Goal: Task Accomplishment & Management: Complete application form

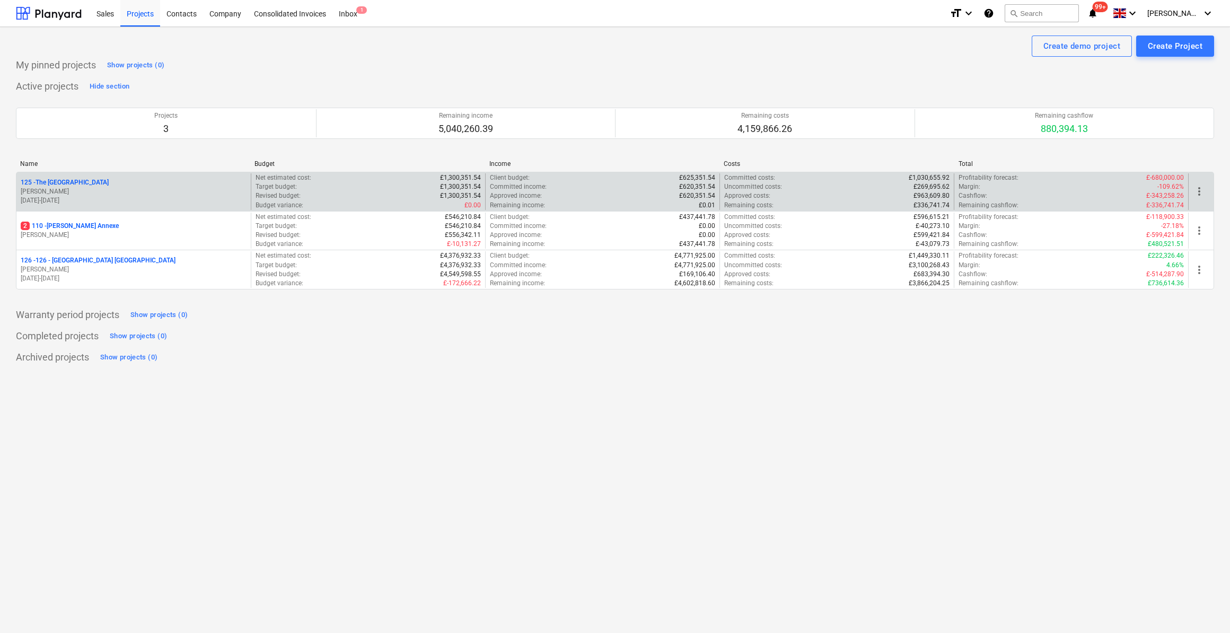
click at [72, 180] on p "125 - The Royal Hotel" at bounding box center [65, 182] width 88 height 9
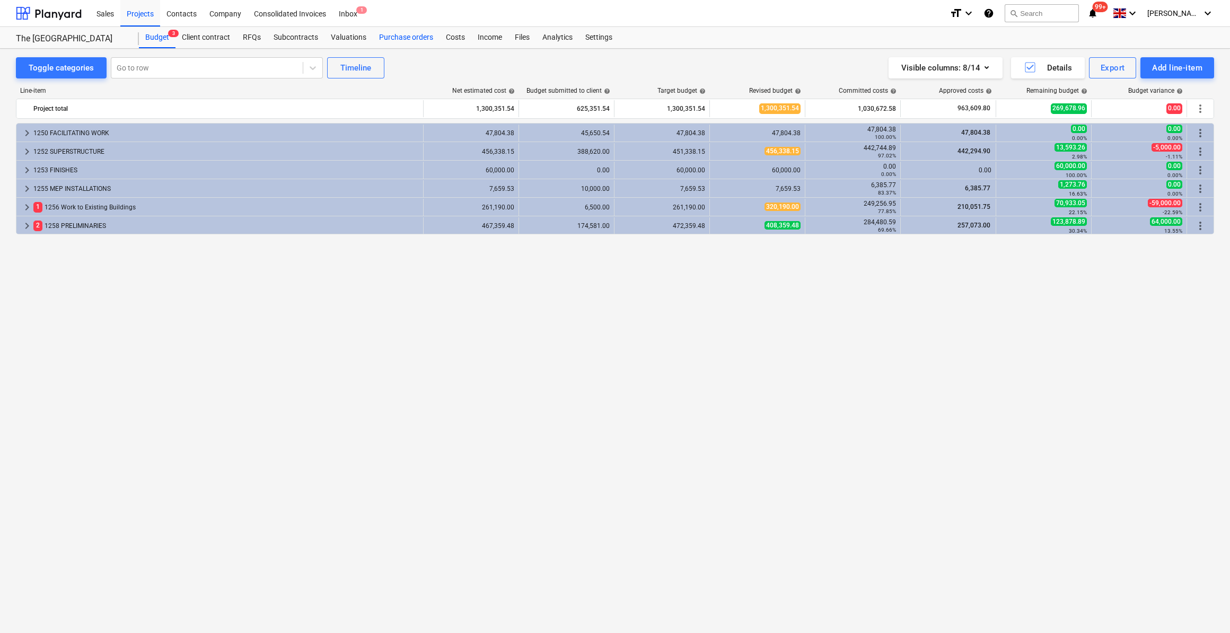
click at [402, 40] on div "Purchase orders" at bounding box center [406, 37] width 67 height 21
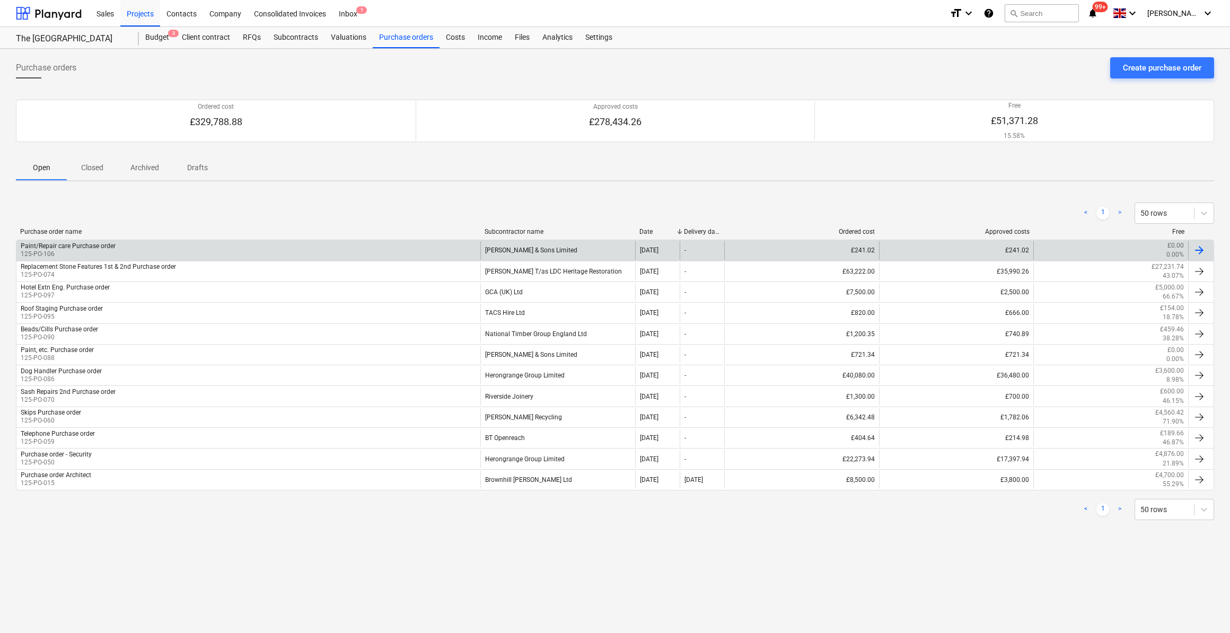
click at [98, 247] on div "Paint/Repair care Purchase order" at bounding box center [68, 245] width 95 height 7
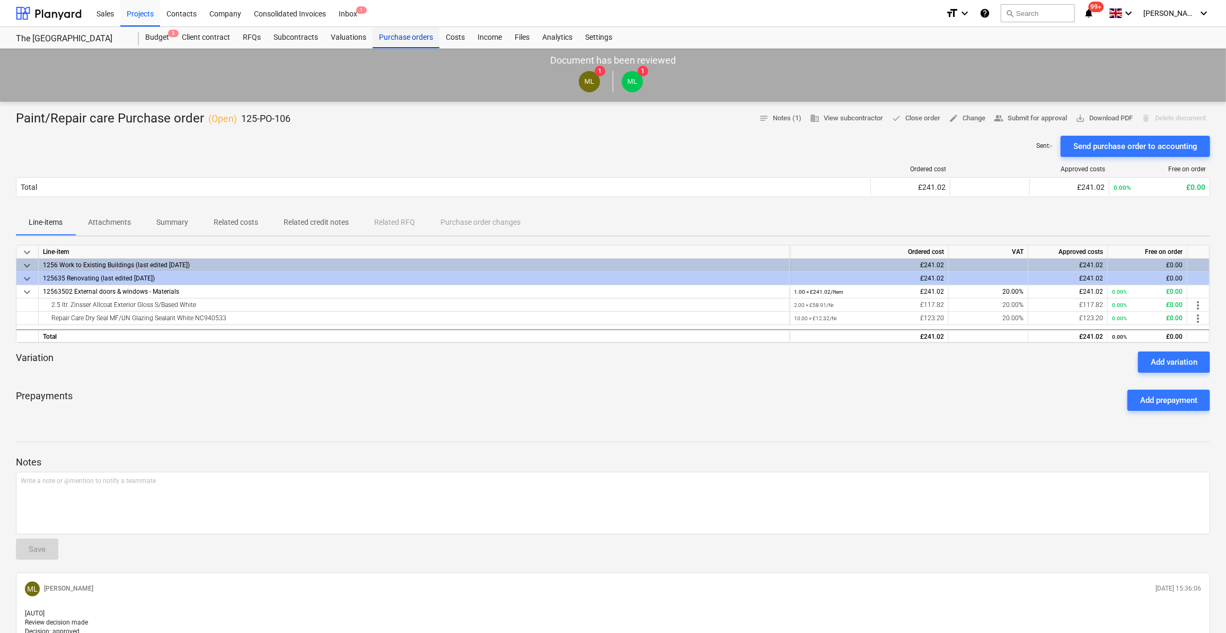
click at [407, 37] on div "Purchase orders" at bounding box center [406, 37] width 67 height 21
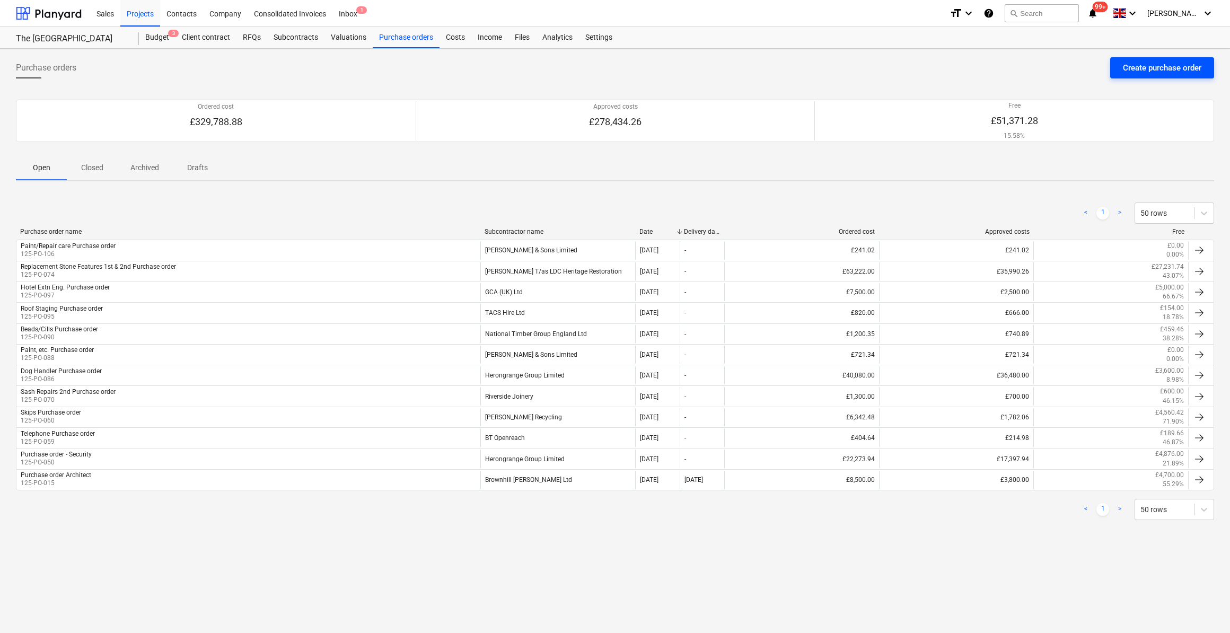
click at [1148, 66] on div "Create purchase order" at bounding box center [1162, 68] width 78 height 14
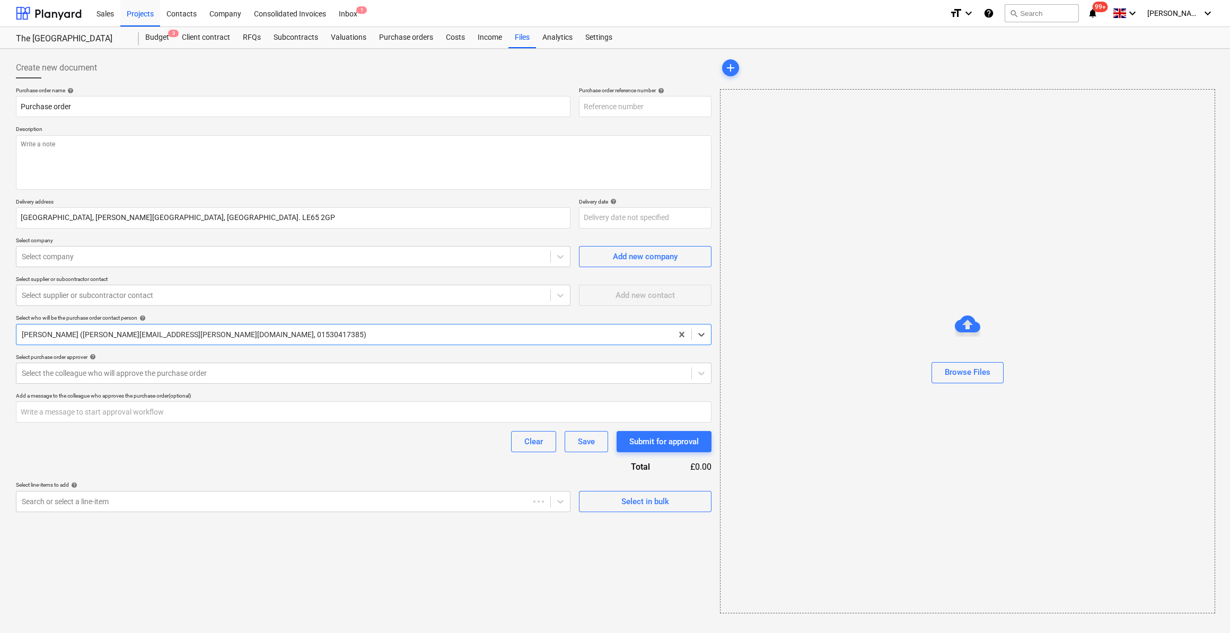
type textarea "x"
type input "125-PO-112"
drag, startPoint x: 18, startPoint y: 104, endPoint x: 1, endPoint y: 160, distance: 58.2
click at [19, 104] on input "Purchase order" at bounding box center [293, 106] width 554 height 21
type textarea "x"
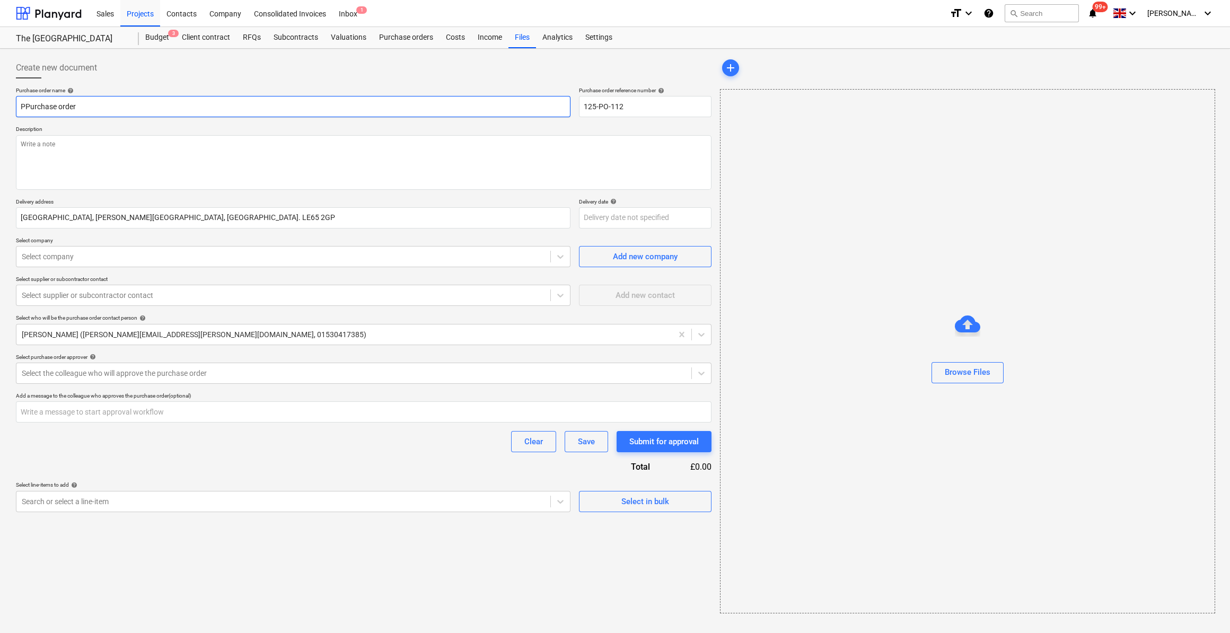
type input "PaPurchase order"
type textarea "x"
type input "PaiPurchase order"
type textarea "x"
type input "PainPurchase order"
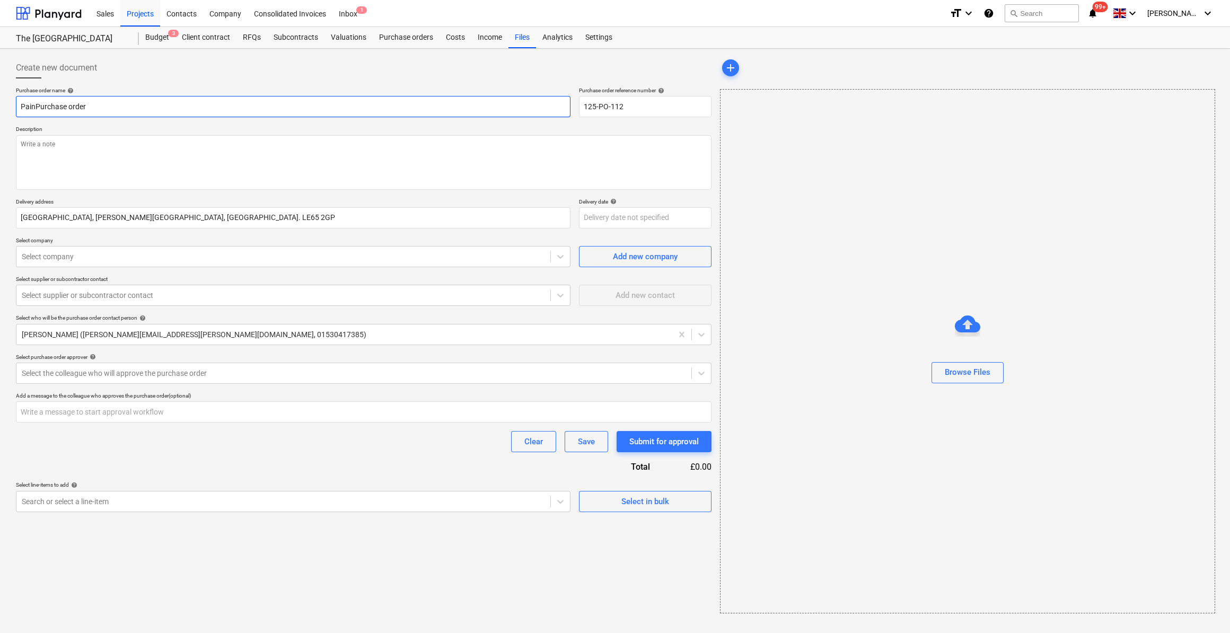
type textarea "x"
type input "PaintPurchase order"
type textarea "x"
type input "Paint/Purchase order"
type textarea "x"
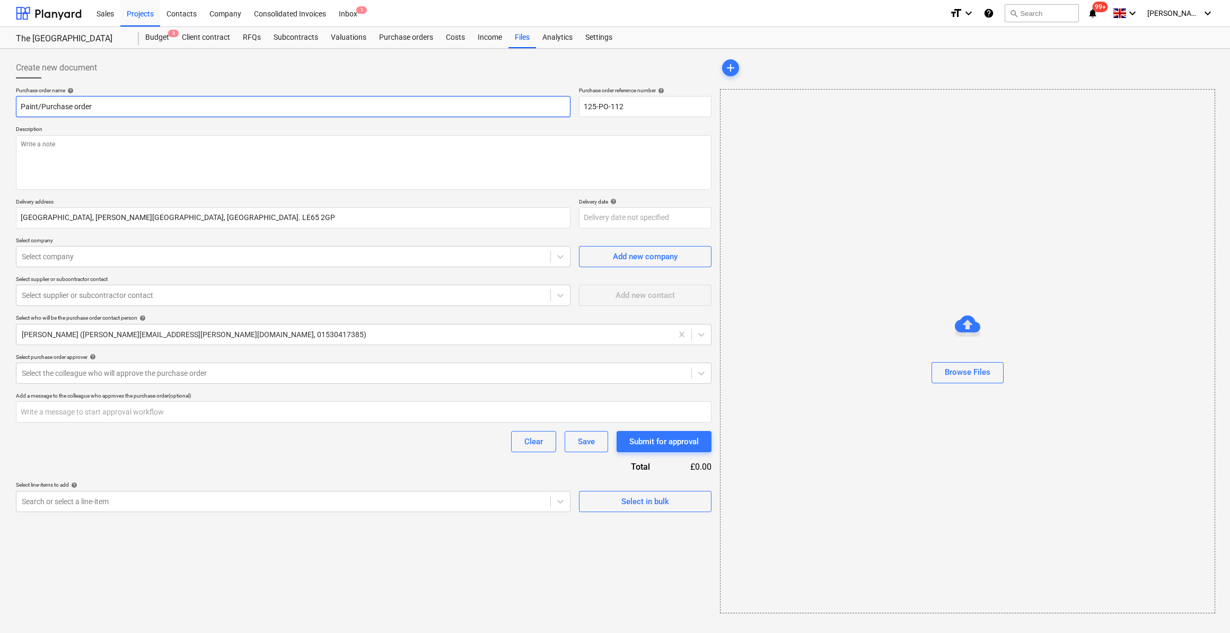
type input "Paint/DPurchase order"
type textarea "x"
type input "Paint/DrPurchase order"
type textarea "x"
type input "Paint/DryPurchase order"
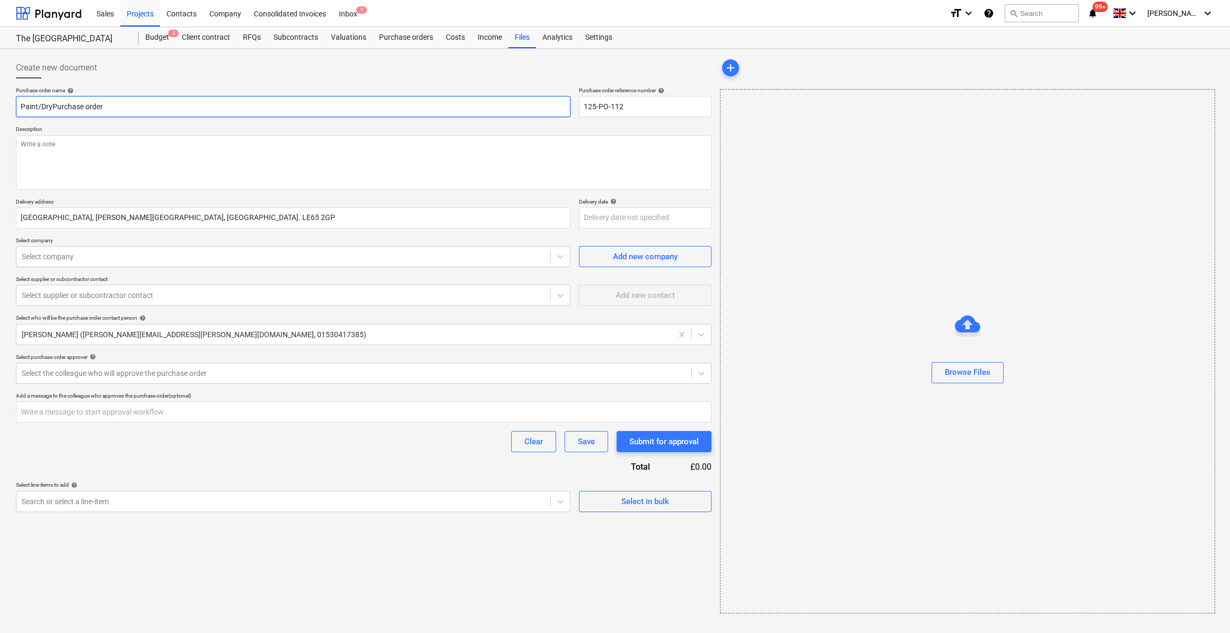
type textarea "x"
type input "Paint/DrysPurchase order"
type textarea "x"
type input "Paint/DrysePurchase order"
type textarea "x"
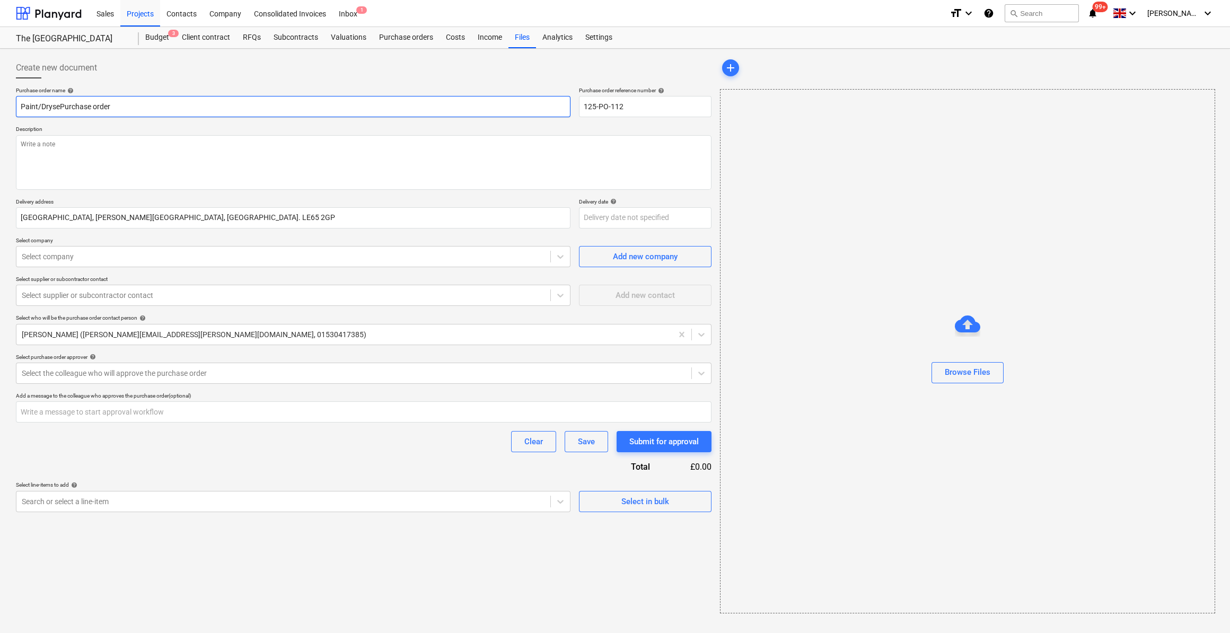
type input "Paint/DryseaPurchase order"
type textarea "x"
type input "Paint/DrysealPurchase order"
type textarea "x"
type input "Paint/Dryseal Purchase order"
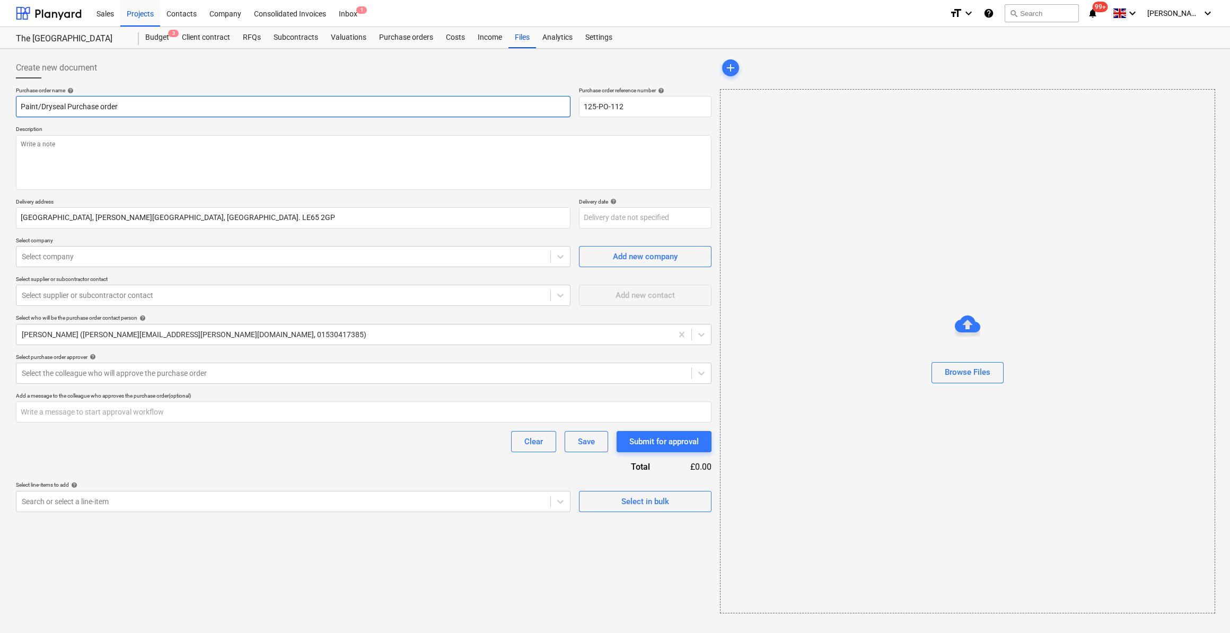
type textarea "x"
type input "Paint/Dryseal Purchase order"
click at [43, 140] on textarea at bounding box center [363, 162] width 695 height 55
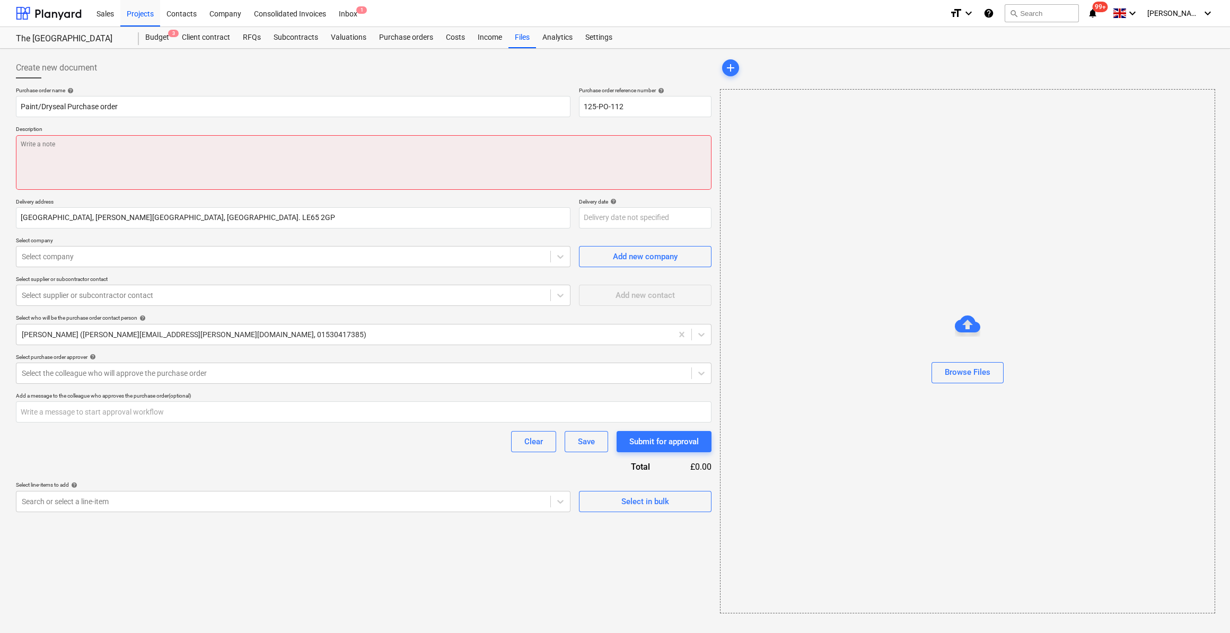
click at [23, 143] on textarea at bounding box center [363, 162] width 695 height 55
paste textarea "Site Manager: Scott Orton Tel: 07877 509412"
type textarea "x"
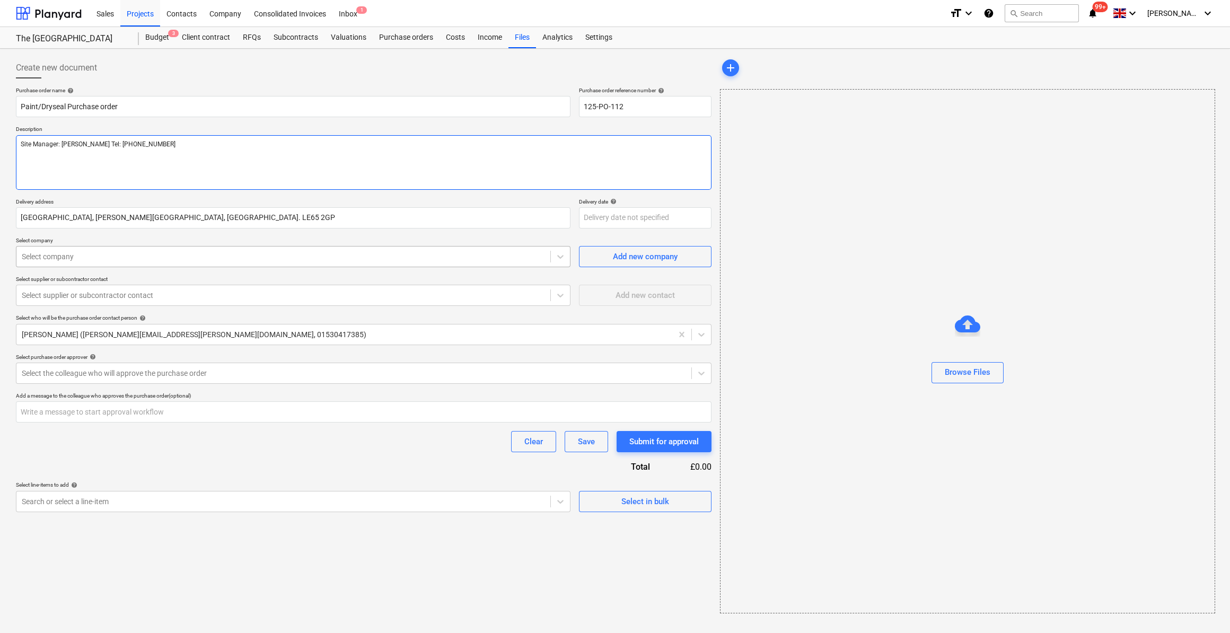
type textarea "Site Manager: Scott Orton Tel: 07877 509412"
click at [89, 253] on div at bounding box center [283, 256] width 523 height 11
type textarea "x"
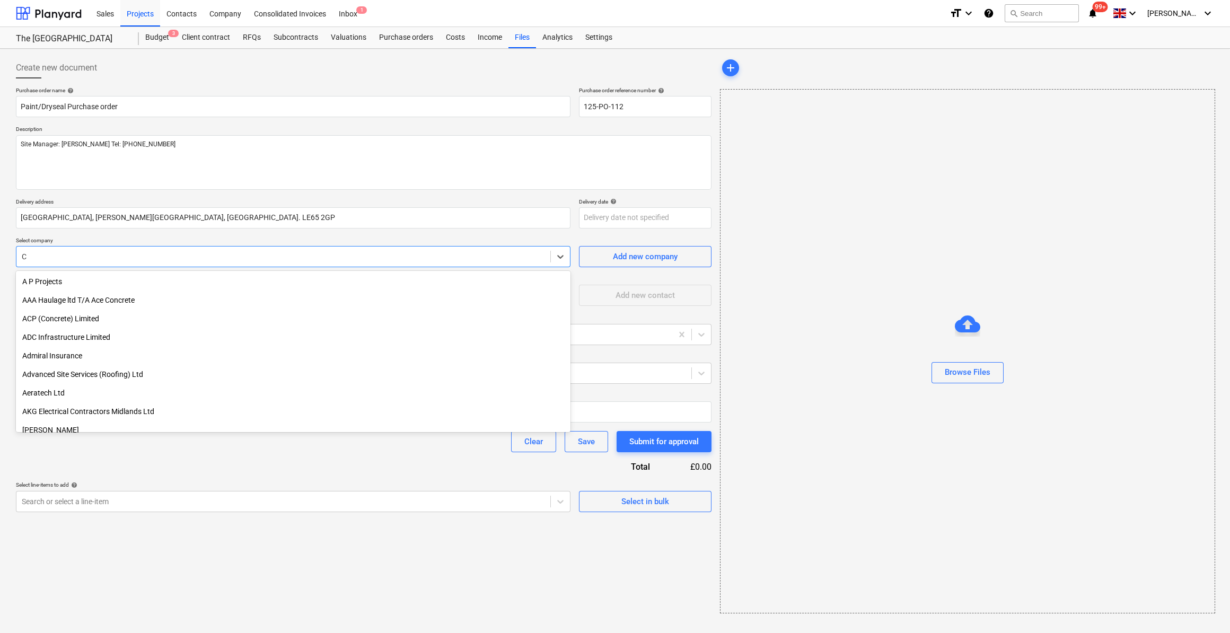
type input "C"
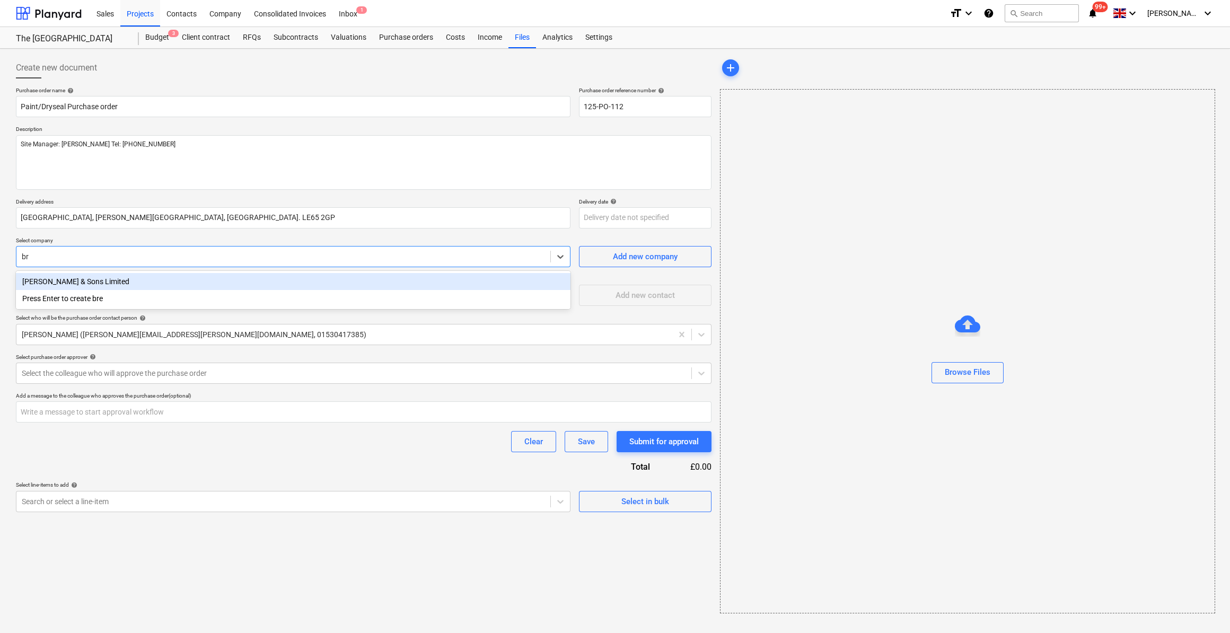
type input "bre"
click at [139, 283] on div "C. Brewer & Sons Limited" at bounding box center [293, 281] width 554 height 17
type textarea "x"
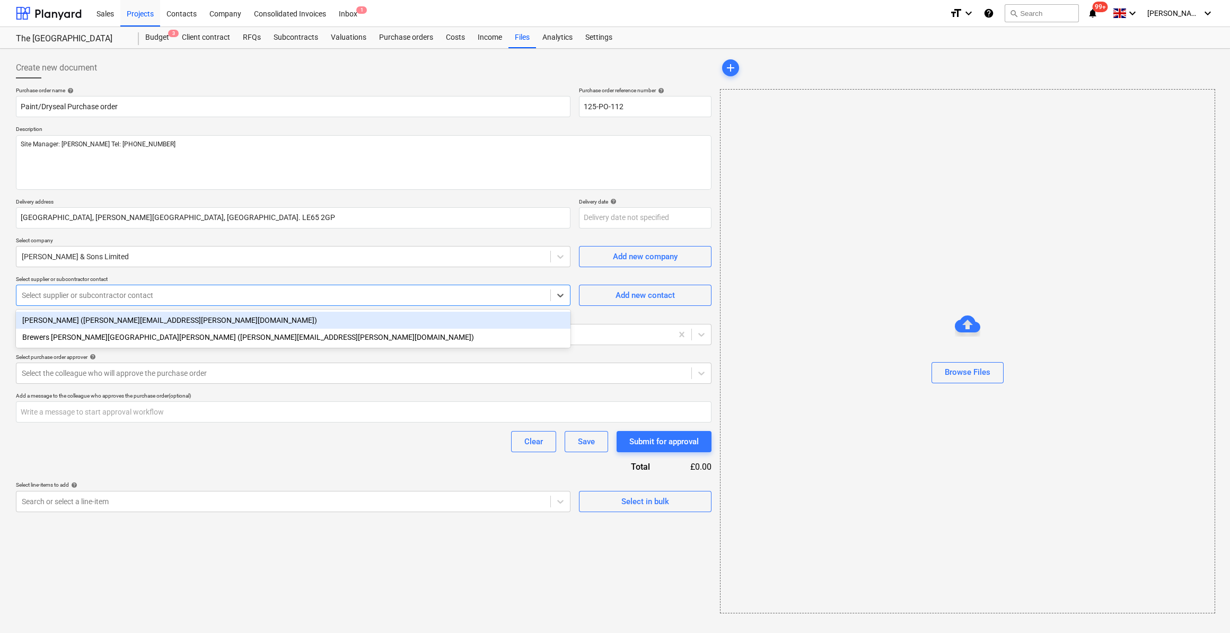
click at [147, 291] on div at bounding box center [283, 295] width 523 height 11
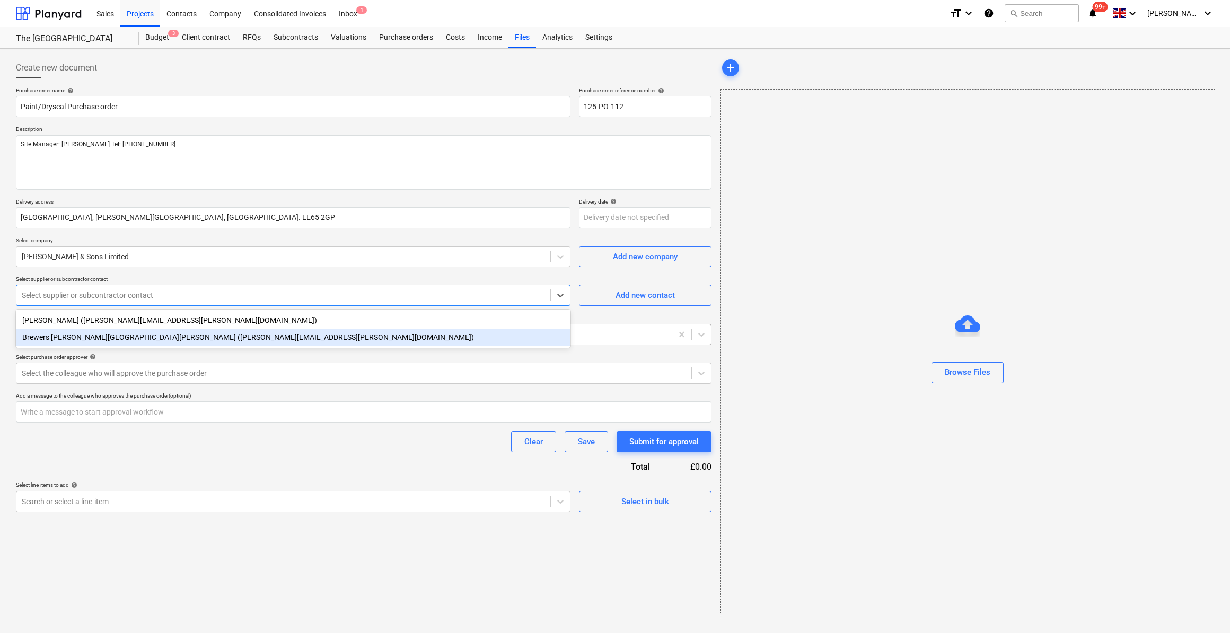
click at [122, 342] on div "Brewers Burton Upon Trent (burton.trent@brewers.co.uk)" at bounding box center [293, 337] width 554 height 17
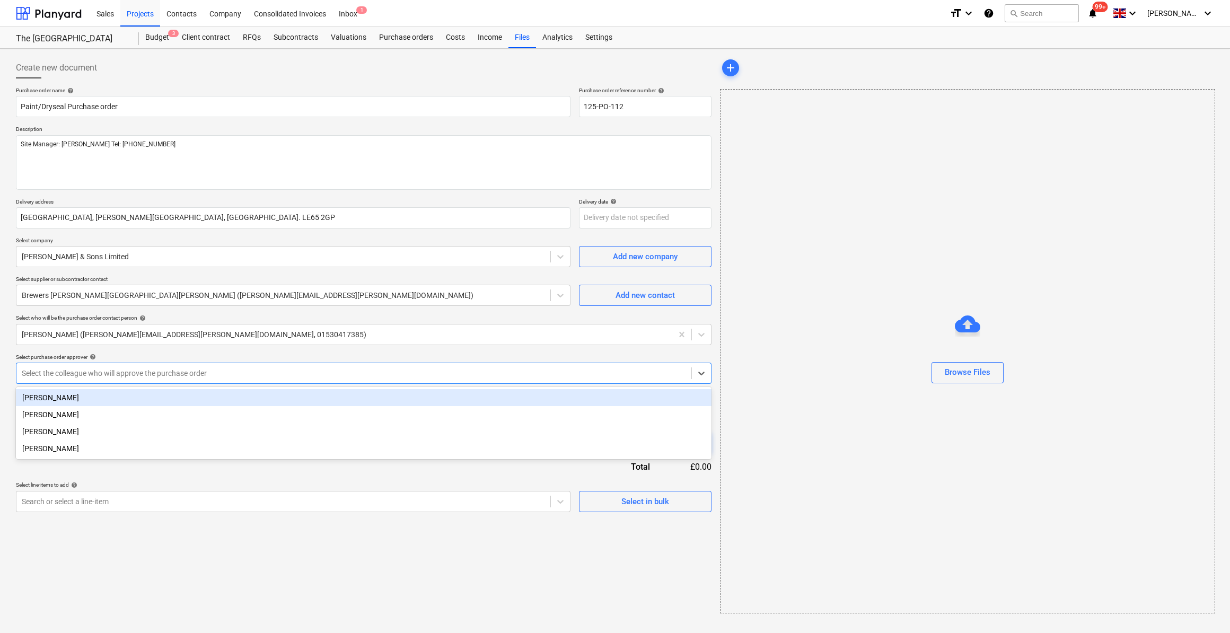
click at [93, 375] on div at bounding box center [354, 373] width 664 height 11
click at [67, 397] on div "[PERSON_NAME]" at bounding box center [363, 397] width 695 height 17
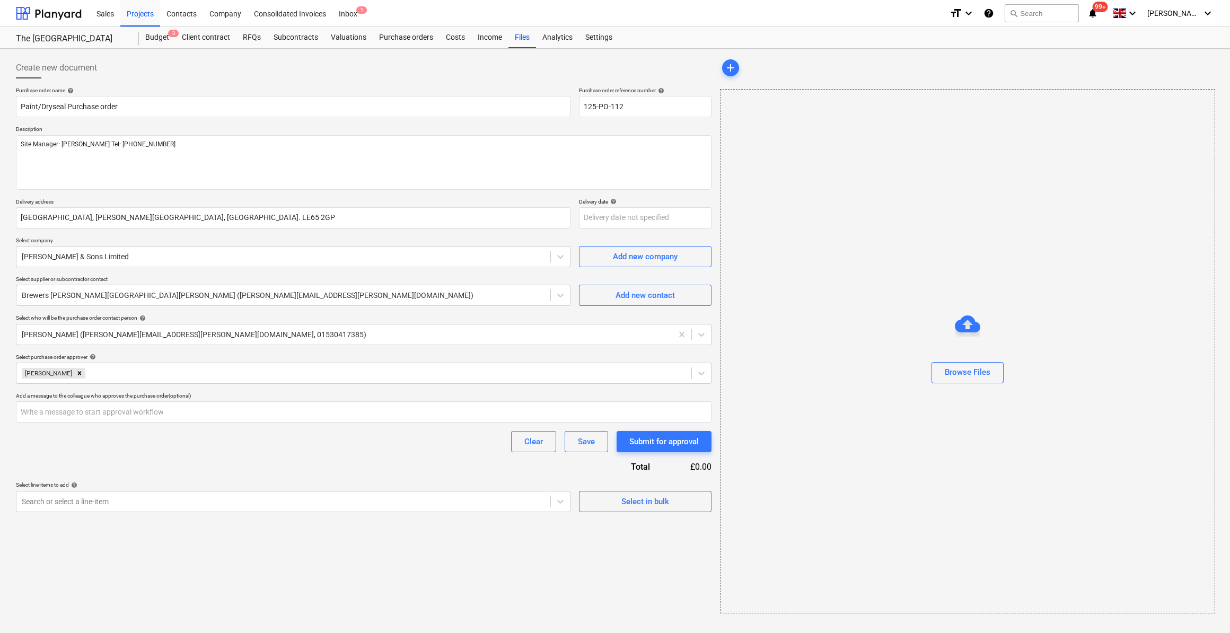
click at [54, 459] on div "Purchase order name help Paint/Dryseal Purchase order Purchase order reference …" at bounding box center [363, 299] width 695 height 425
click at [618, 498] on span "Select in bulk" at bounding box center [645, 501] width 106 height 14
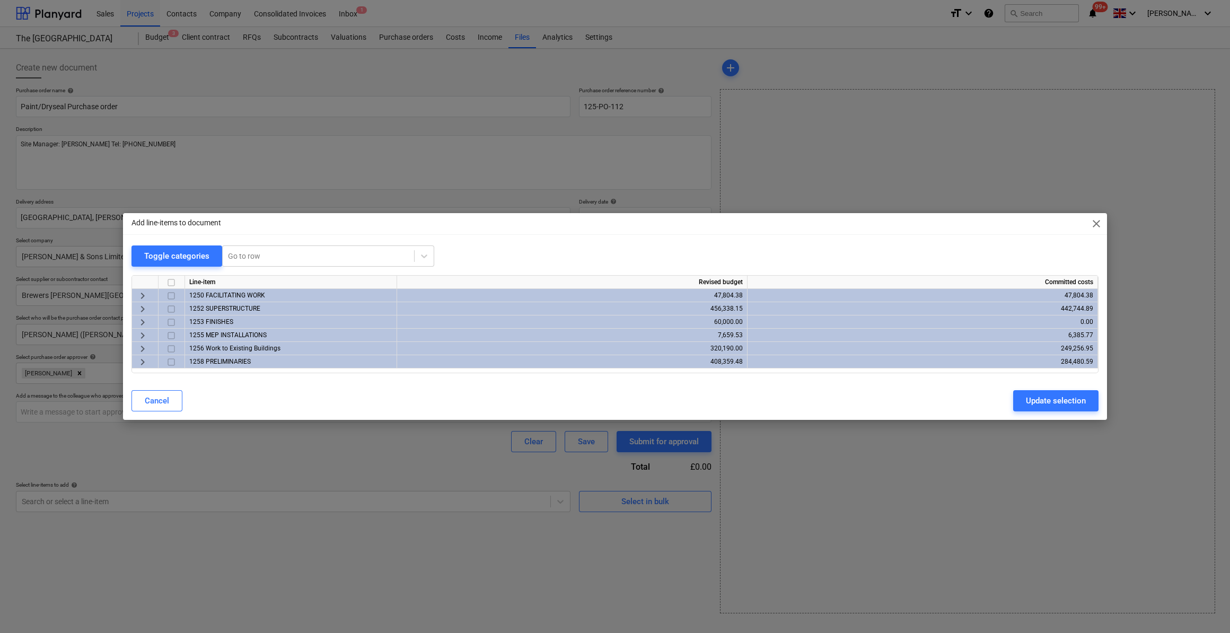
click at [142, 347] on span "keyboard_arrow_right" at bounding box center [142, 348] width 13 height 13
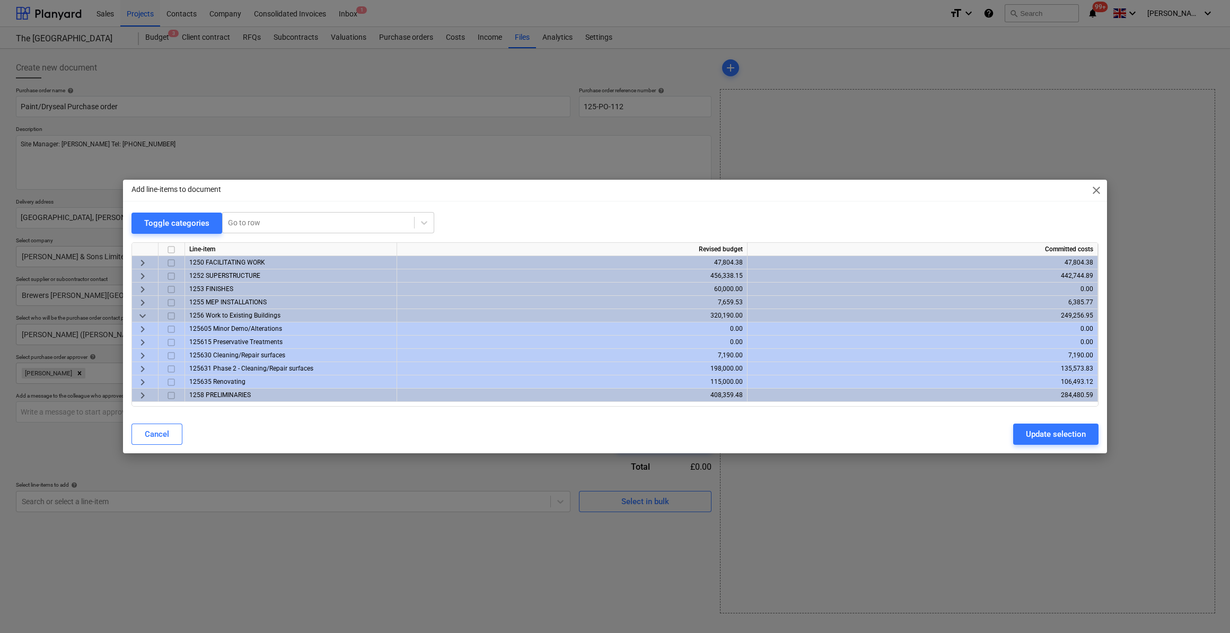
click at [139, 384] on span "keyboard_arrow_right" at bounding box center [142, 382] width 13 height 13
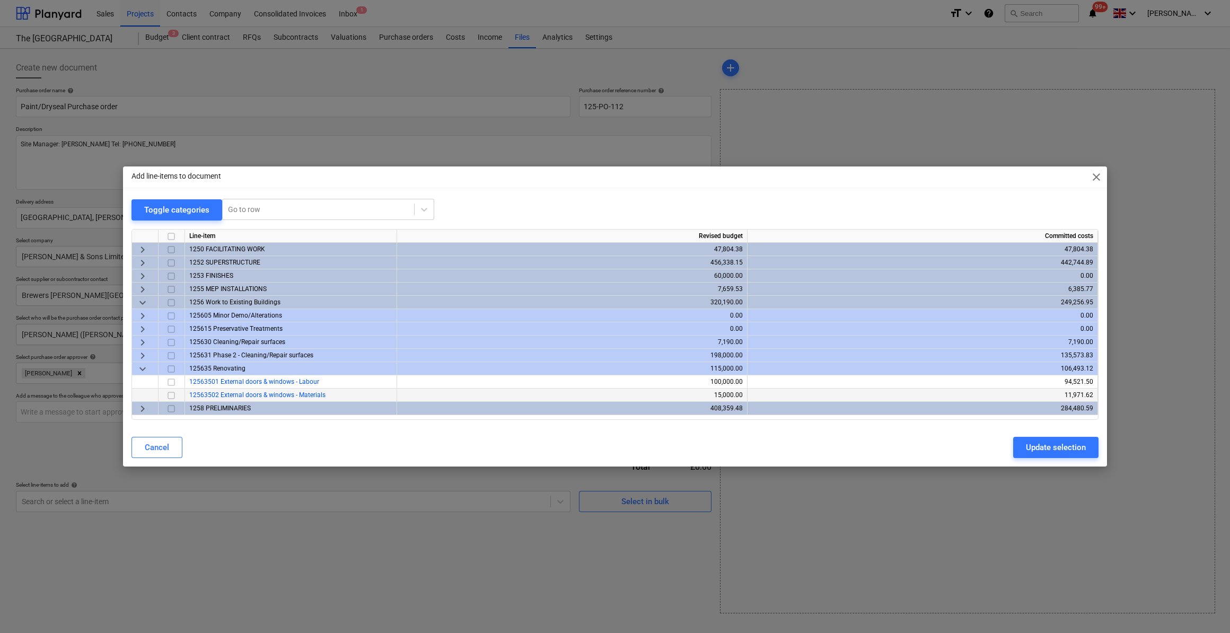
click at [172, 394] on input "checkbox" at bounding box center [171, 395] width 13 height 13
drag, startPoint x: 1059, startPoint y: 445, endPoint x: 979, endPoint y: 441, distance: 80.6
click at [1059, 445] on div "Update selection" at bounding box center [1056, 447] width 60 height 14
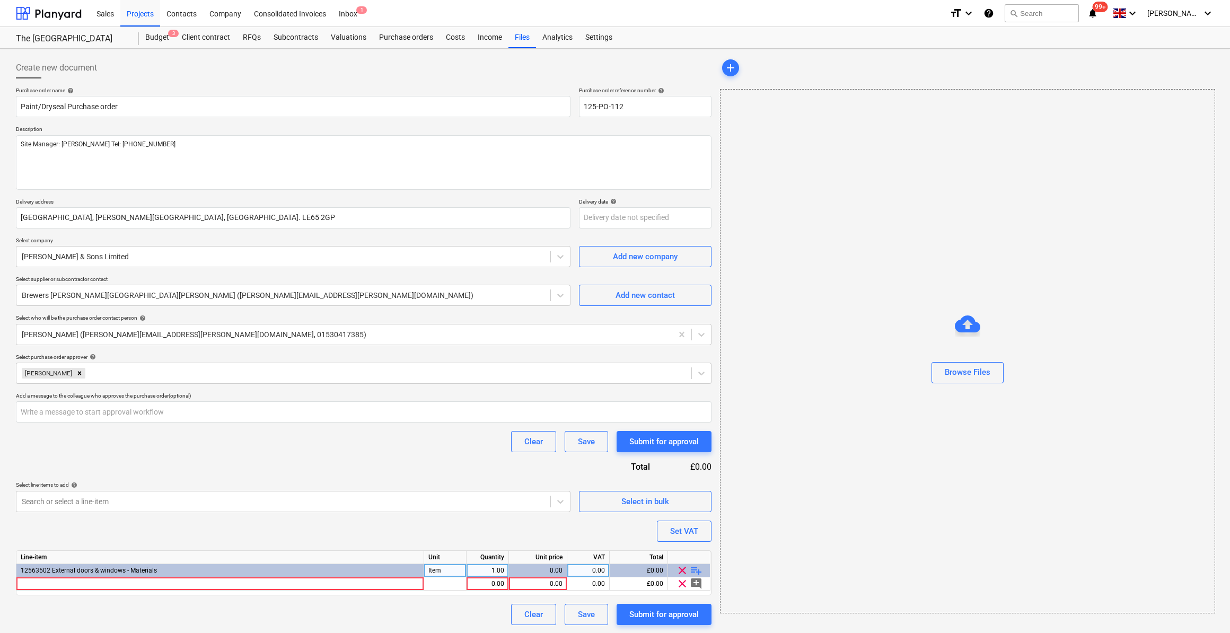
click at [699, 567] on span "playlist_add" at bounding box center [696, 570] width 13 height 13
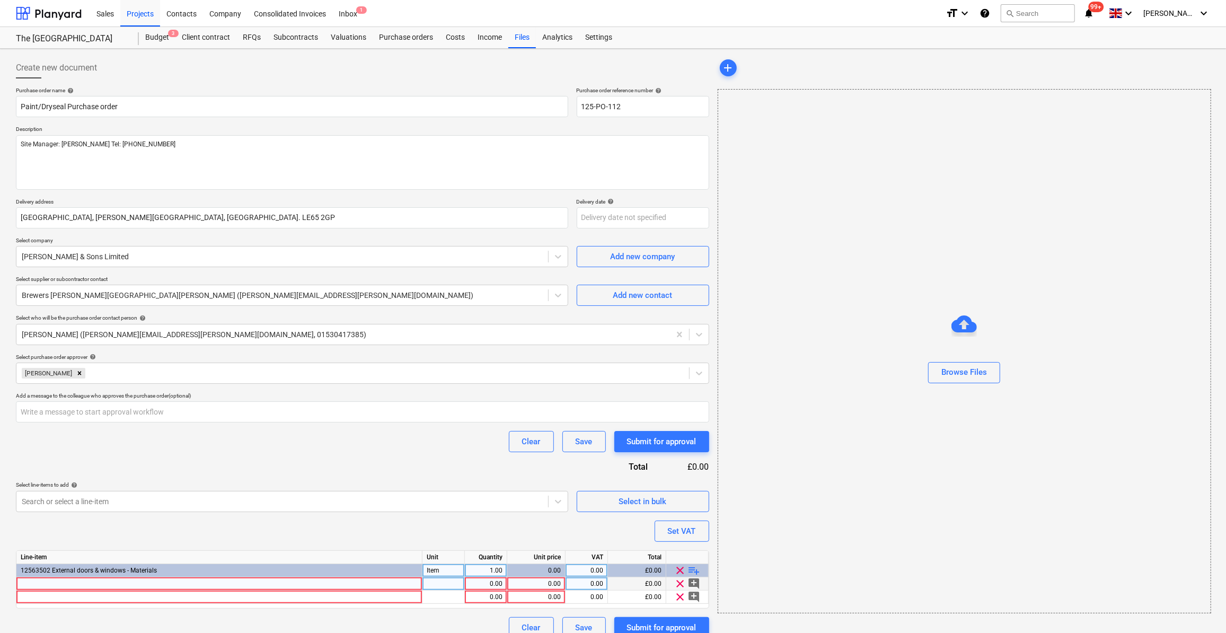
click at [28, 581] on div at bounding box center [219, 583] width 406 height 13
type textarea "x"
type input "2.5 ltr. Zinsser Allcoat Exterior Gloss S/Based White"
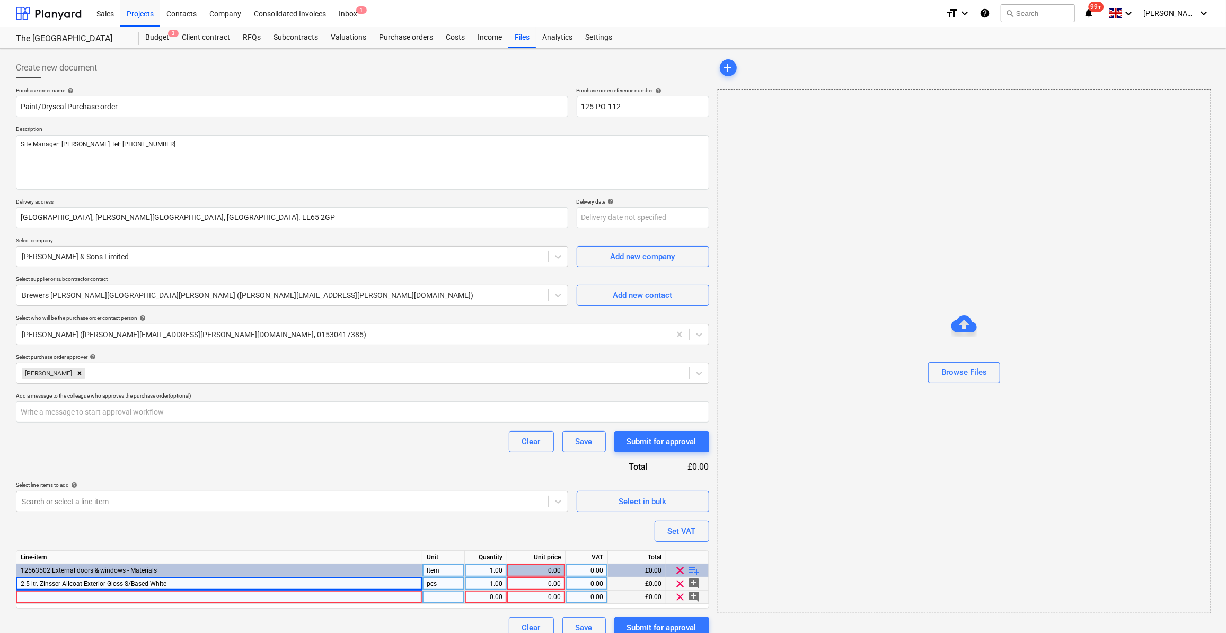
click at [42, 597] on div at bounding box center [219, 596] width 406 height 13
type textarea "x"
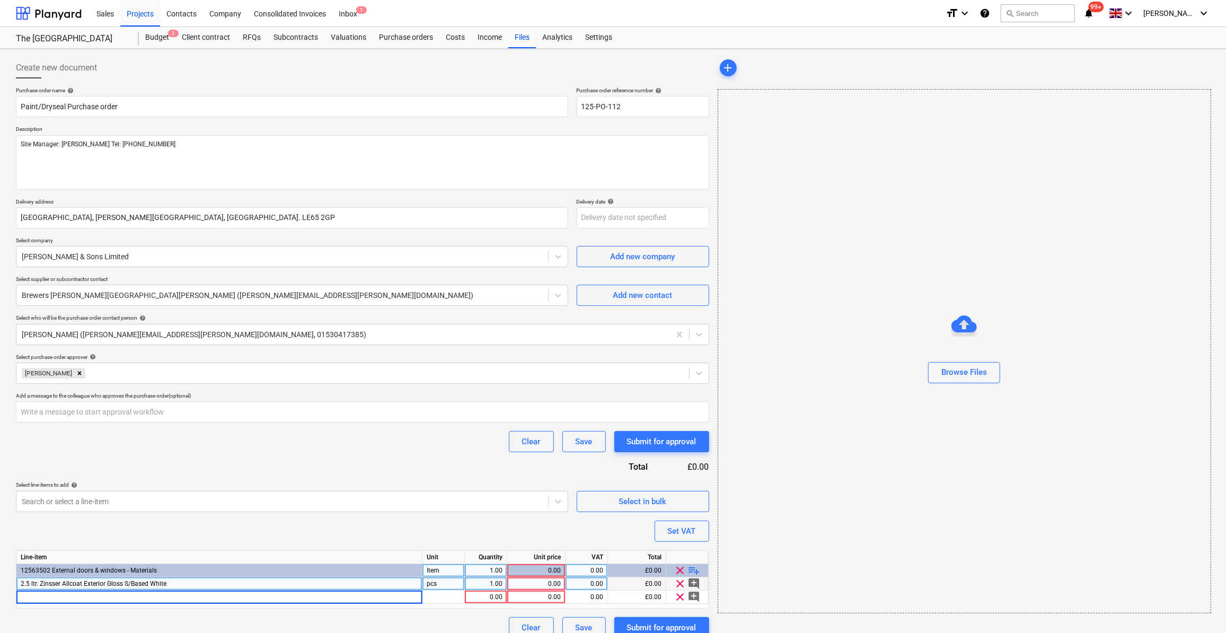
type input "Repair Care Dry Seal MF/UN Glazing Sealant White NC940533"
type textarea "x"
click at [439, 586] on div "pcs" at bounding box center [443, 583] width 42 height 13
type input "Nr"
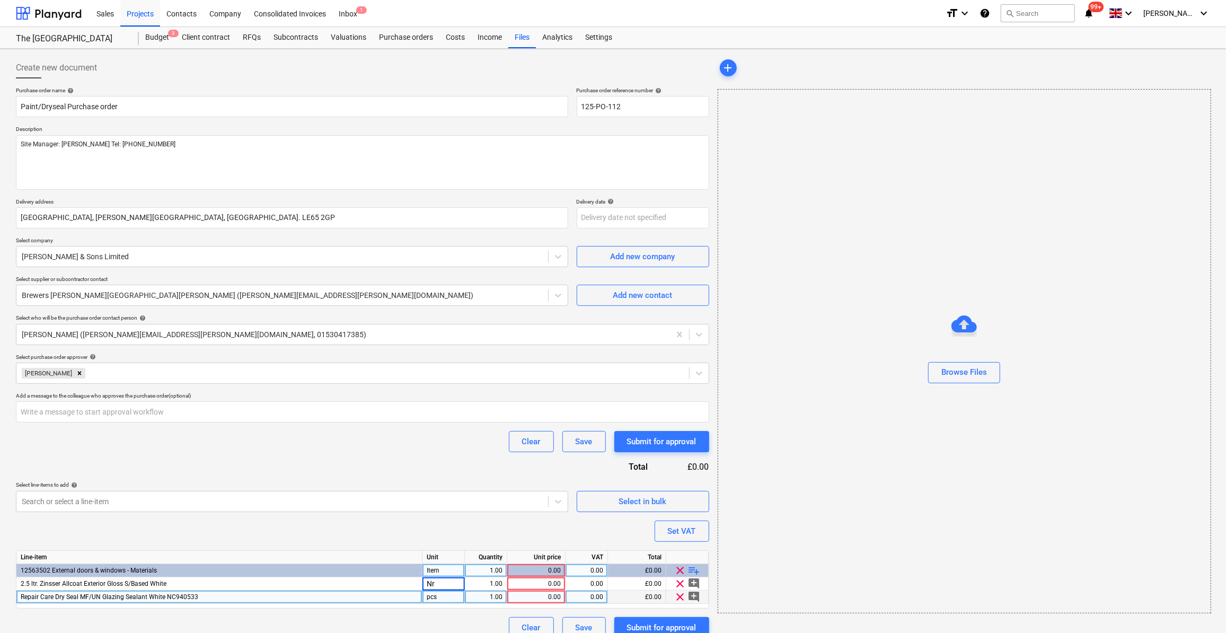
type textarea "x"
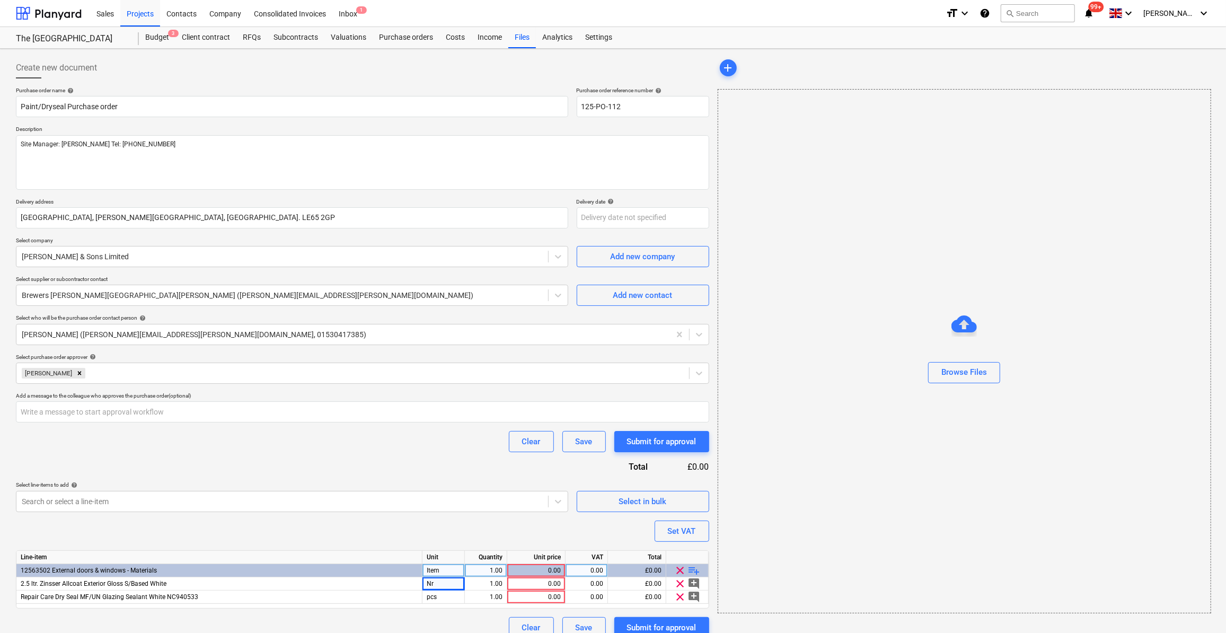
drag, startPoint x: 429, startPoint y: 599, endPoint x: 429, endPoint y: 609, distance: 10.1
click at [429, 599] on div "pcs" at bounding box center [443, 596] width 42 height 13
type input "Nr"
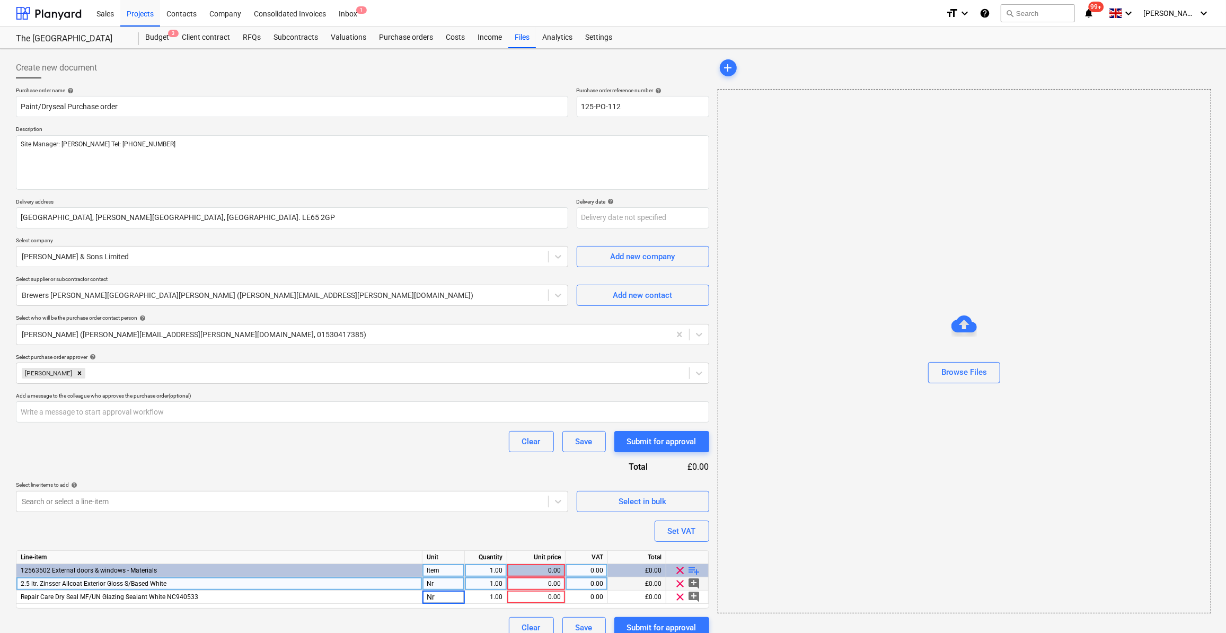
type textarea "x"
click at [485, 586] on div "1.00" at bounding box center [485, 583] width 33 height 13
type input "2"
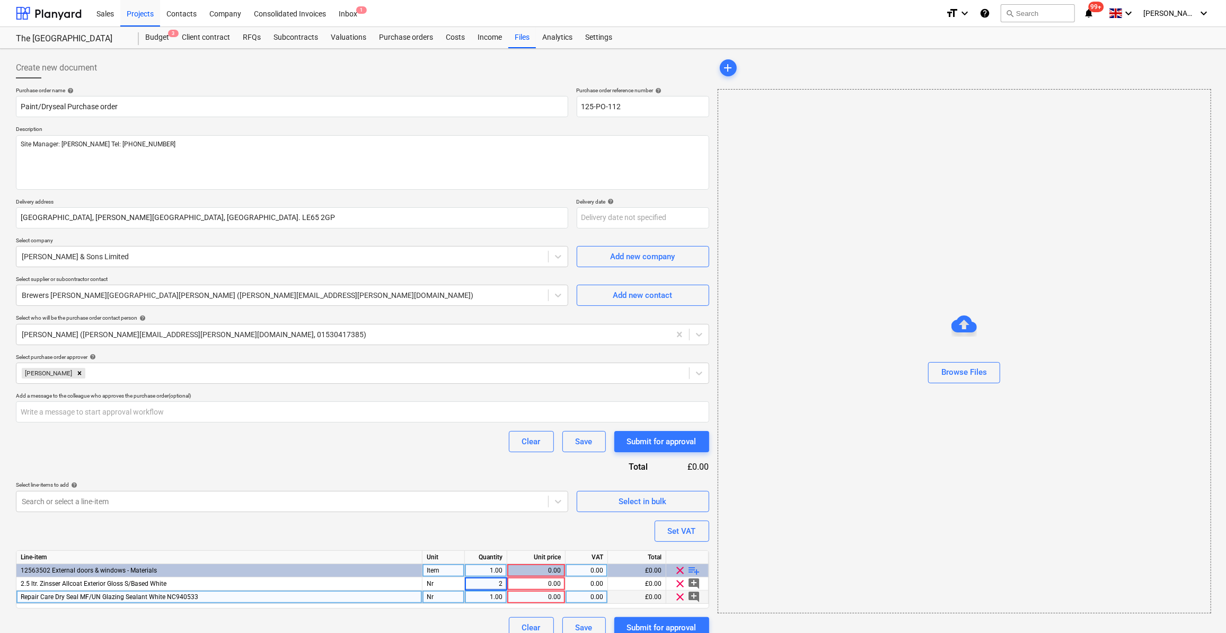
type textarea "x"
click at [481, 598] on div "1.00" at bounding box center [485, 596] width 33 height 13
type input "10"
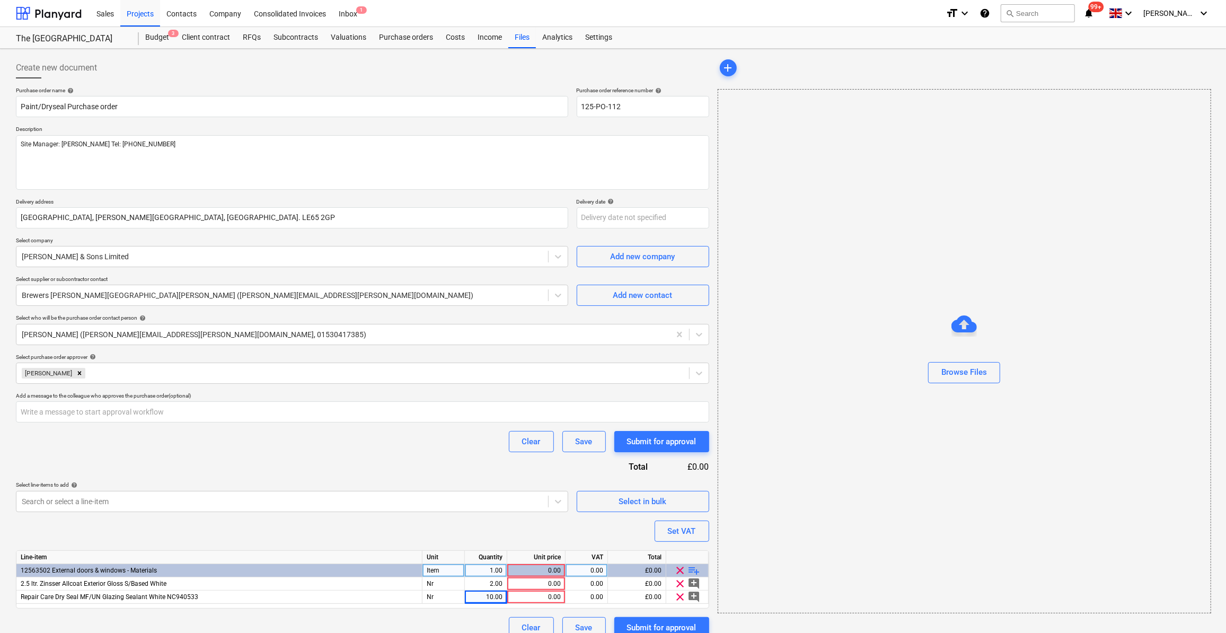
type textarea "x"
click at [493, 613] on div "Purchase order name help Paint/Dryseal Purchase order Purchase order reference …" at bounding box center [362, 362] width 693 height 551
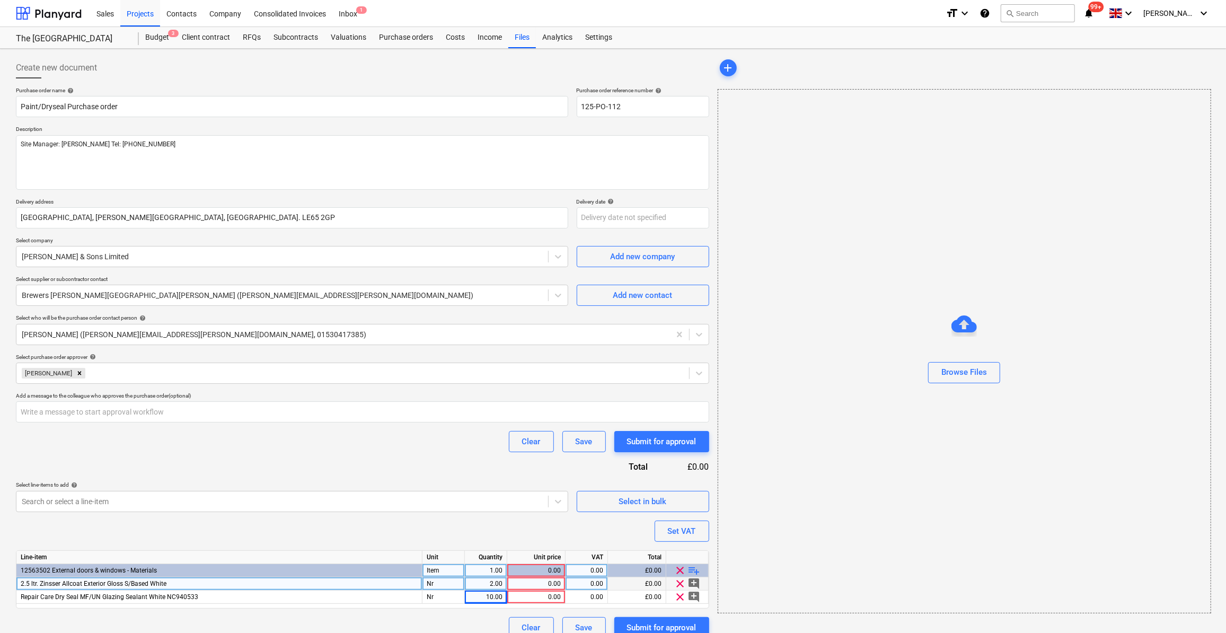
click at [551, 585] on div "0.00" at bounding box center [535, 583] width 49 height 13
type input "58.91"
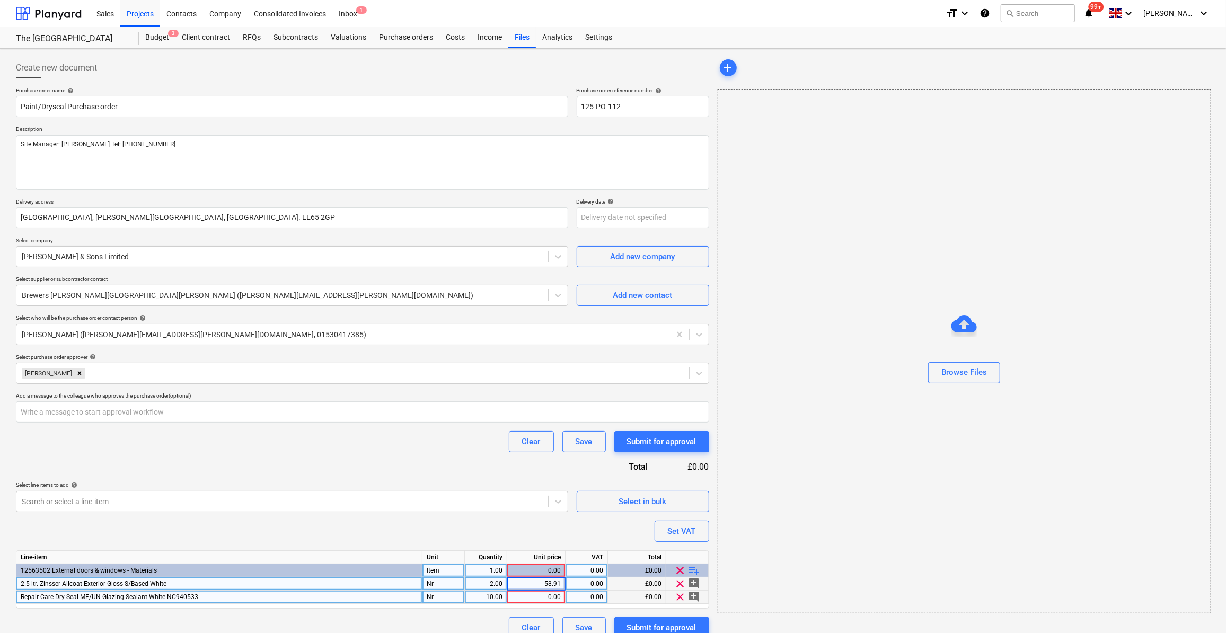
type textarea "x"
click at [546, 597] on div "0.00" at bounding box center [535, 596] width 49 height 13
type input "12.32"
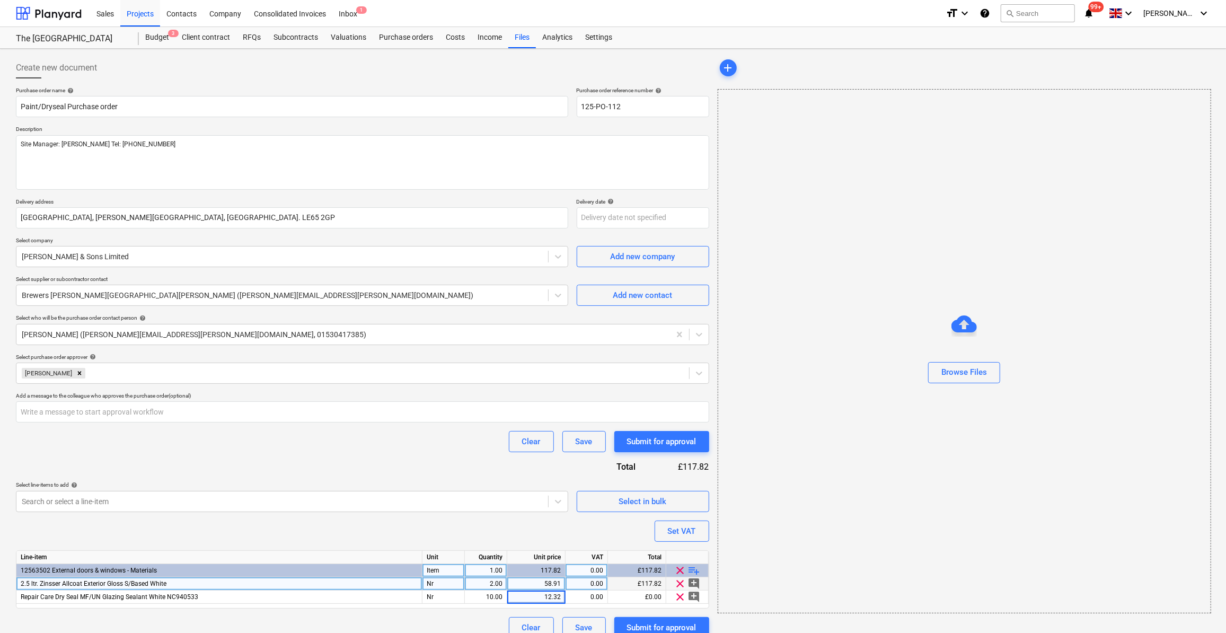
type textarea "x"
click at [417, 608] on div "Purchase order name help Paint/Dryseal Purchase order Purchase order reference …" at bounding box center [362, 362] width 693 height 551
click at [588, 587] on div "0.00" at bounding box center [586, 583] width 33 height 13
type input "20"
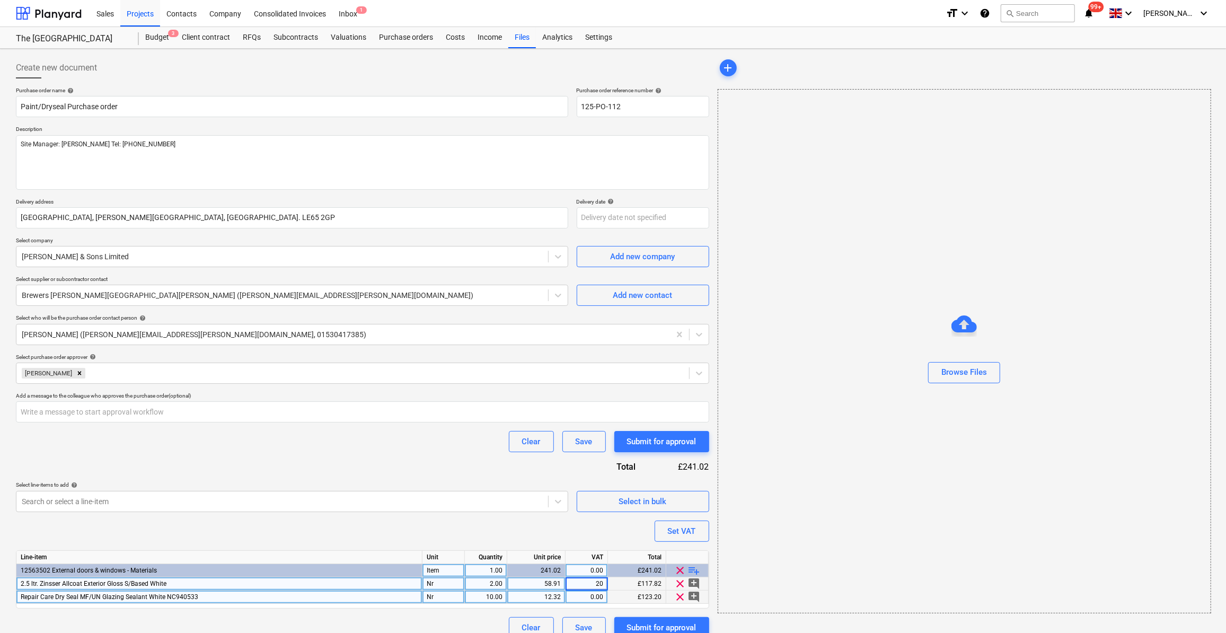
type textarea "x"
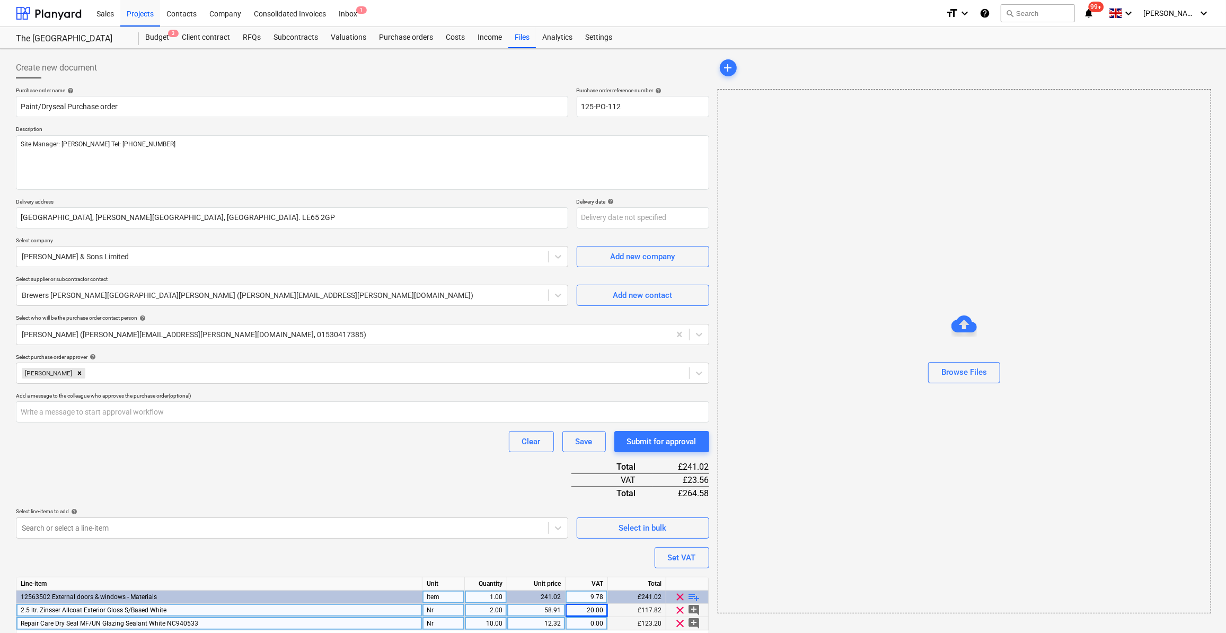
click at [591, 599] on div "Line-item Unit Quantity Unit price VAT Total 12563502 External doors & windows …" at bounding box center [362, 606] width 693 height 58
click at [588, 623] on div "0.00" at bounding box center [586, 623] width 33 height 13
type input "20"
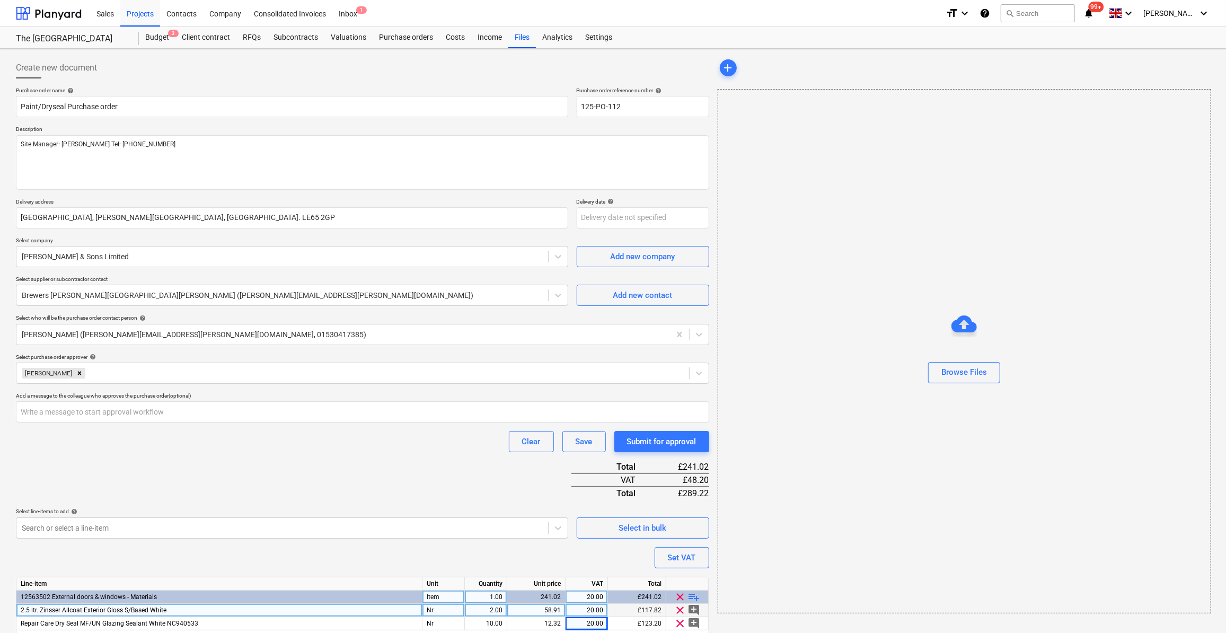
click at [462, 559] on div "Purchase order name help Paint/Dryseal Purchase order Purchase order reference …" at bounding box center [362, 376] width 693 height 578
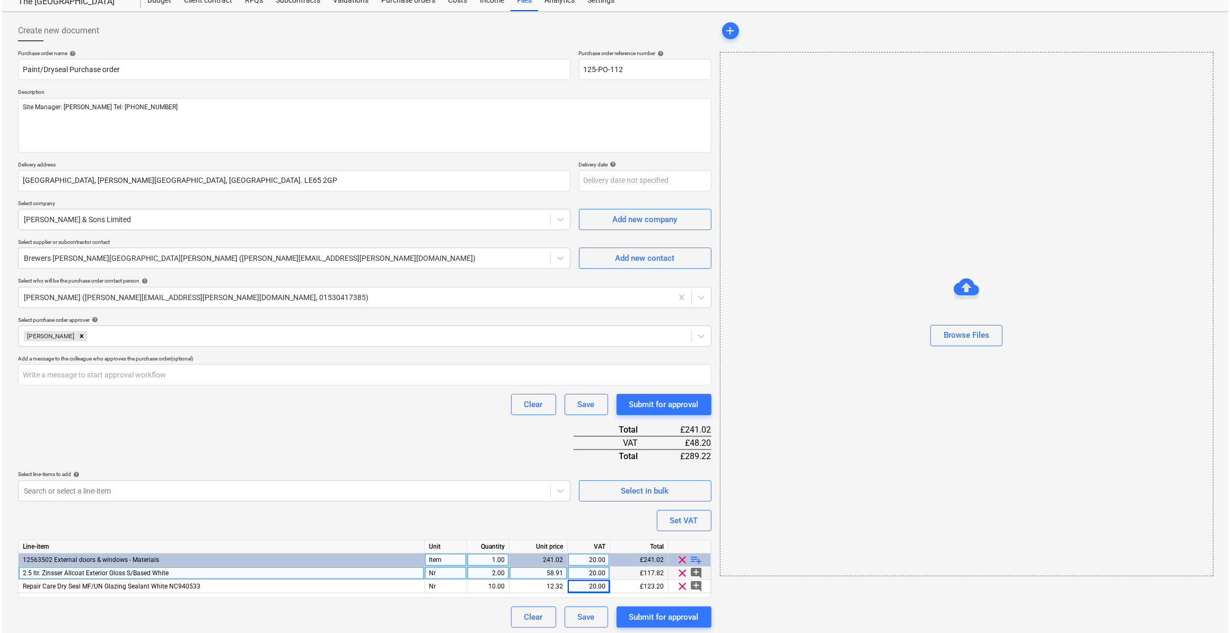
scroll to position [39, 0]
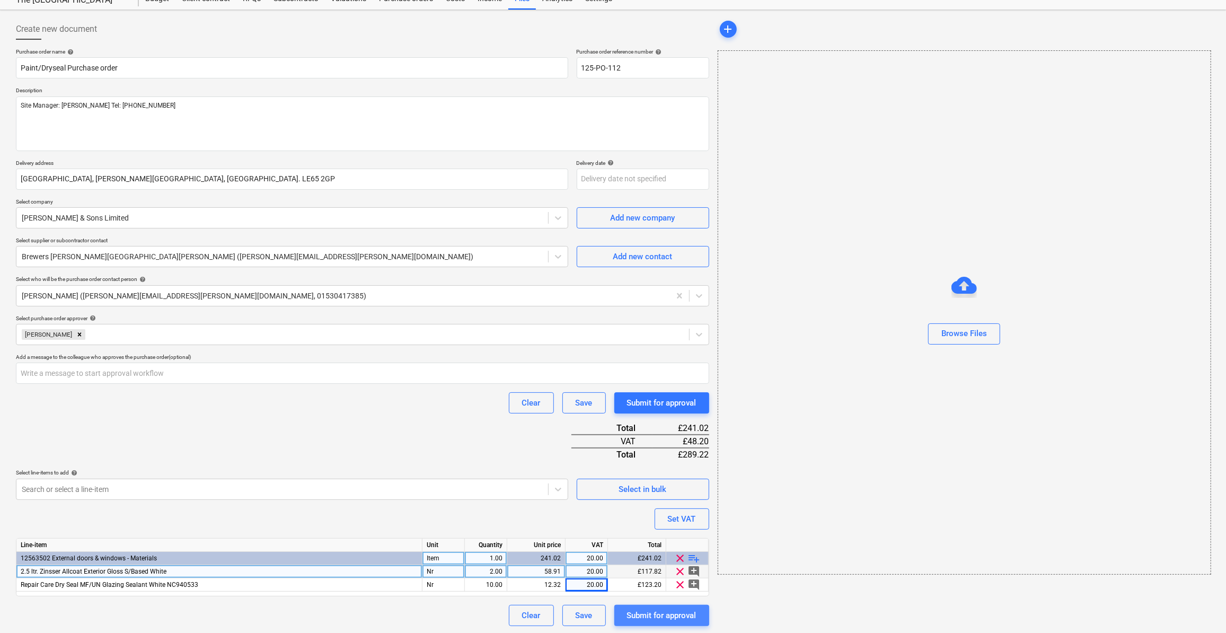
click at [647, 616] on div "Submit for approval" at bounding box center [661, 615] width 69 height 14
type textarea "x"
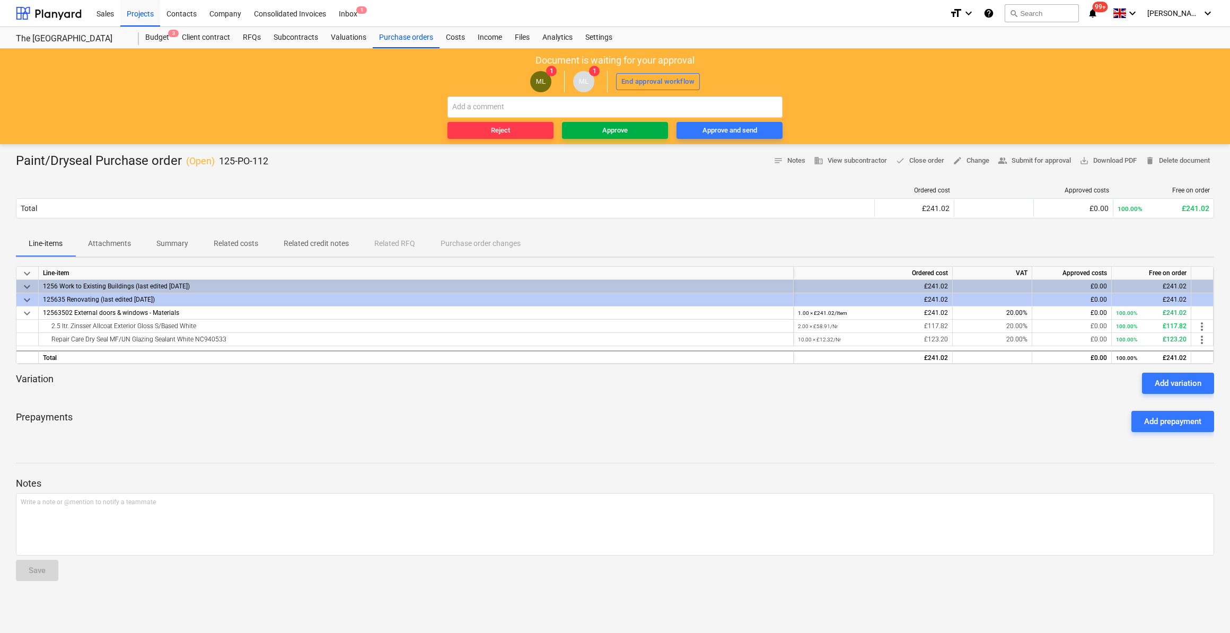
click at [619, 128] on div "Approve" at bounding box center [614, 131] width 25 height 12
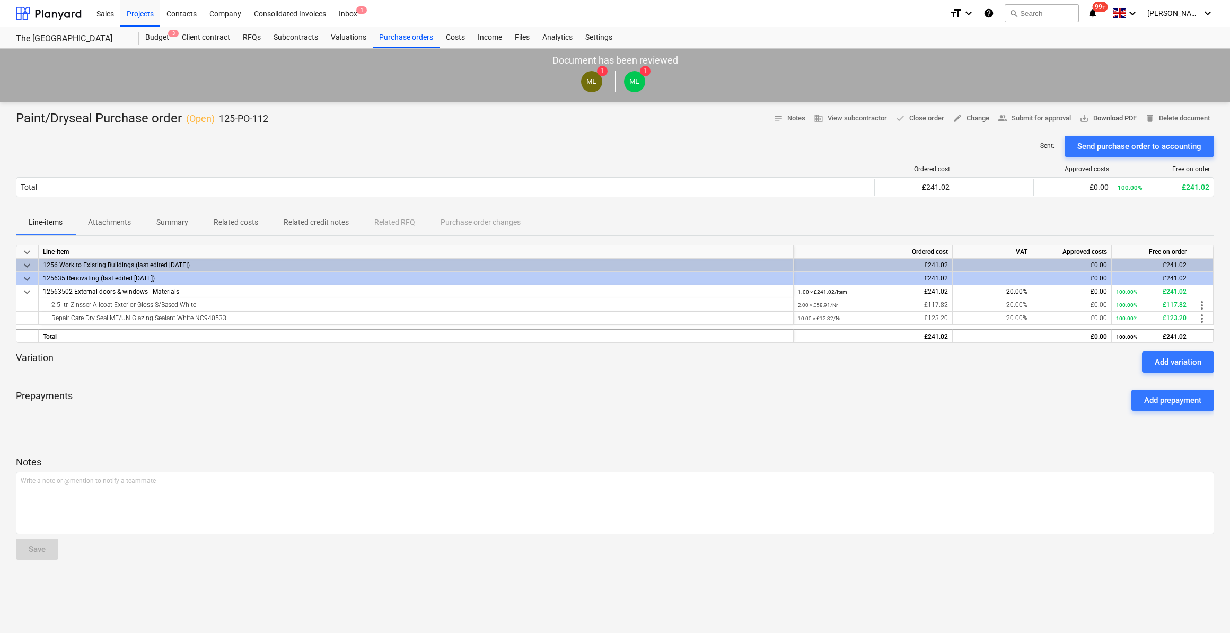
click at [1115, 116] on span "save_alt Download PDF" at bounding box center [1107, 118] width 57 height 12
click at [1207, 12] on icon "keyboard_arrow_down" at bounding box center [1207, 13] width 13 height 13
click at [1164, 61] on div "Log out" at bounding box center [1182, 58] width 64 height 17
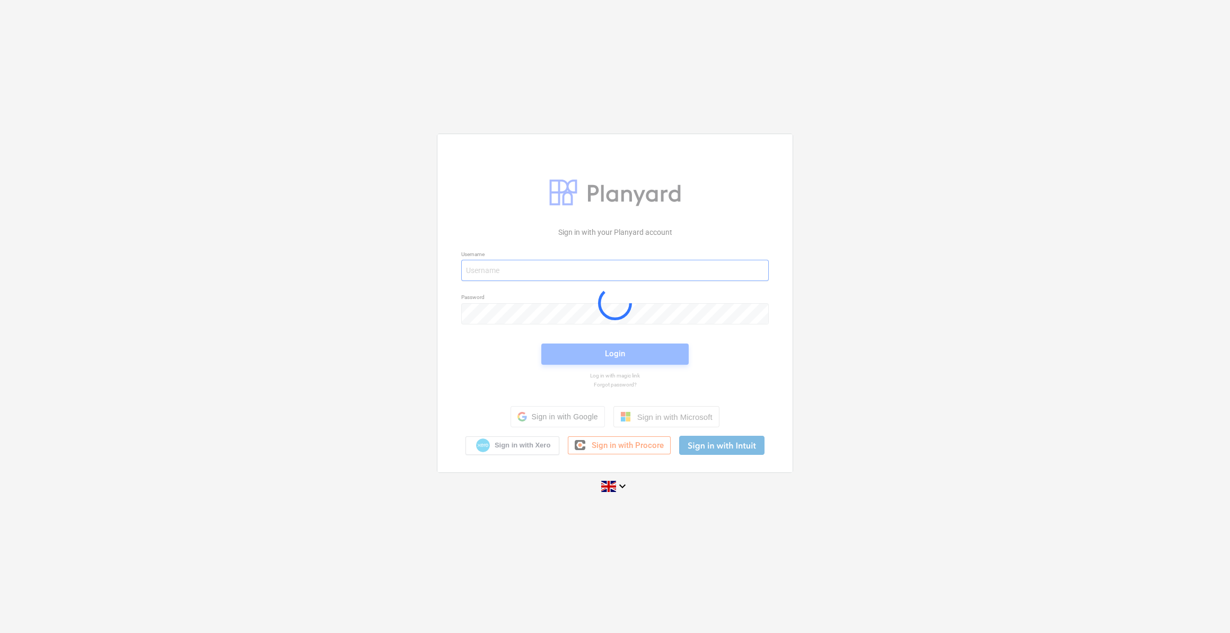
type input "martin.lill@brooklandgroup.co.uk"
